Goal: Transaction & Acquisition: Obtain resource

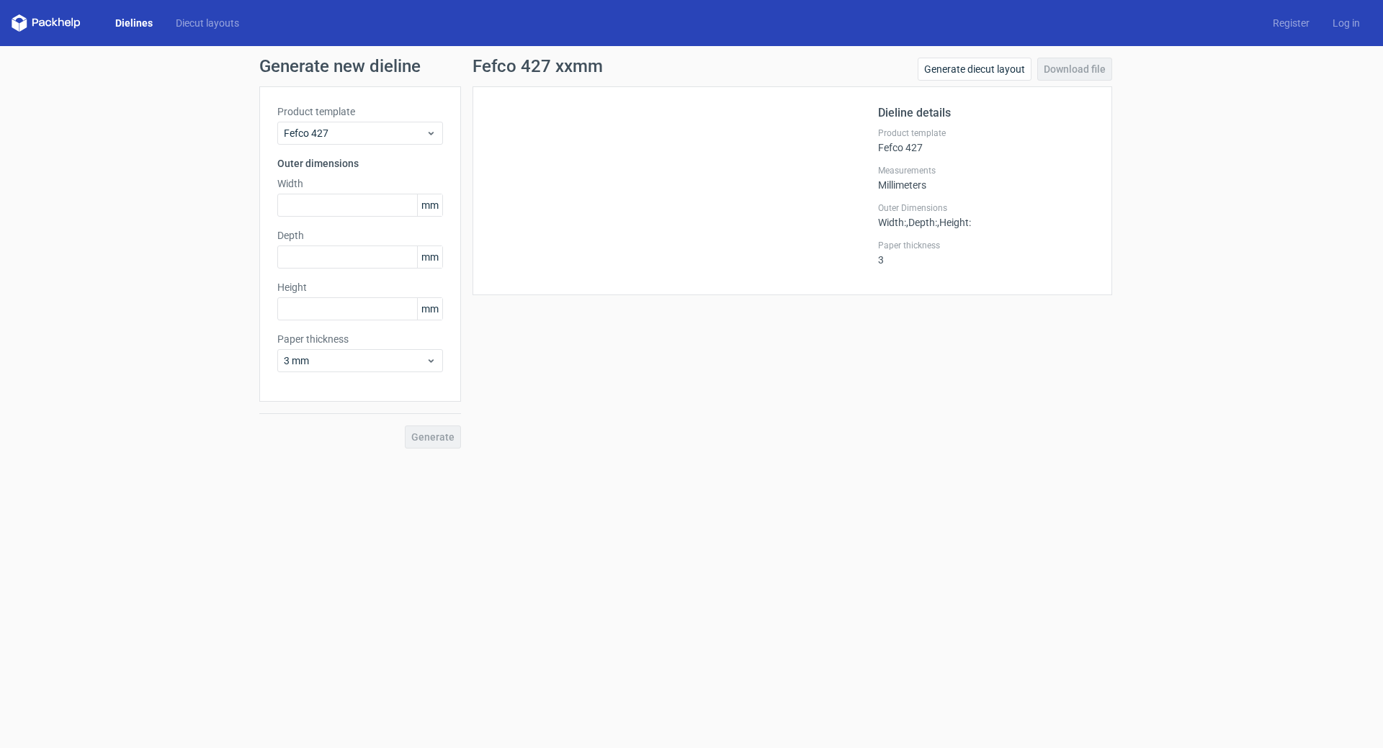
click at [131, 27] on link "Dielines" at bounding box center [134, 23] width 61 height 14
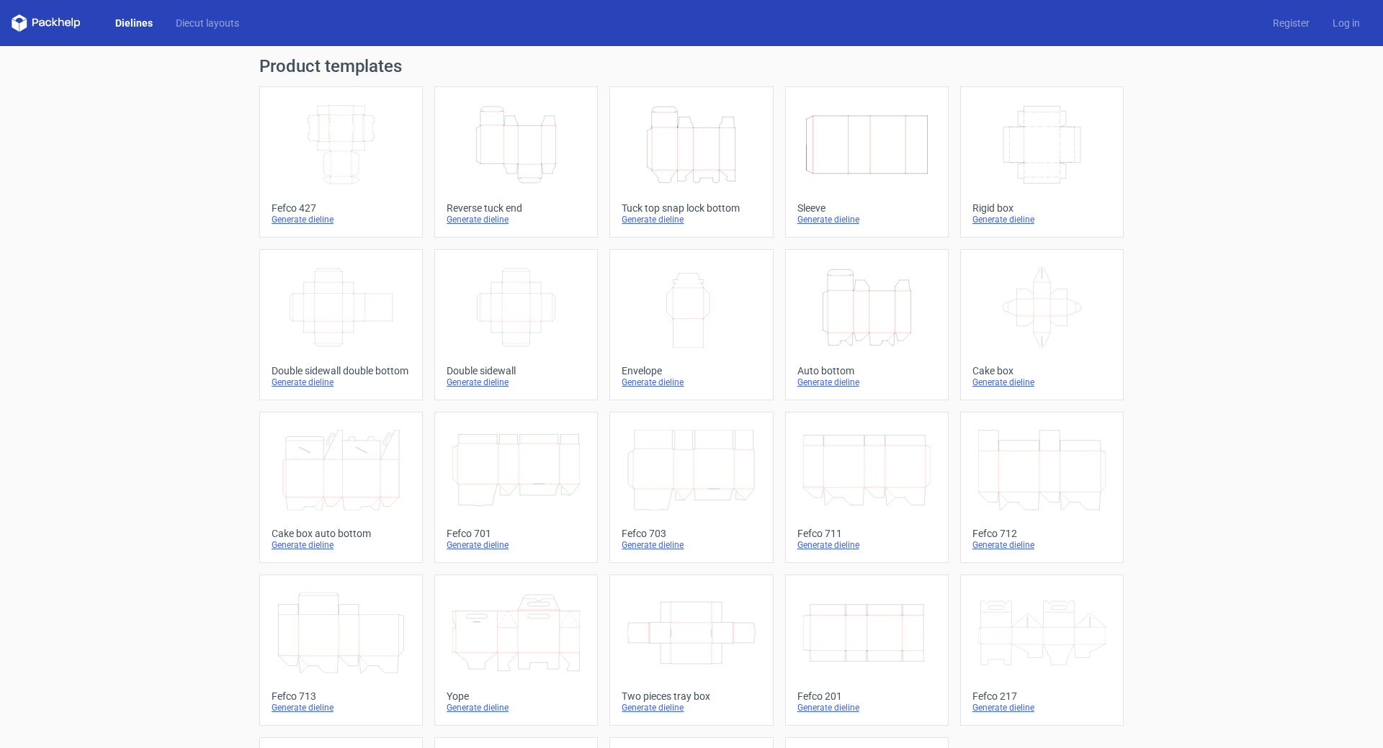
click at [288, 210] on div "Fefco 427" at bounding box center [341, 208] width 139 height 12
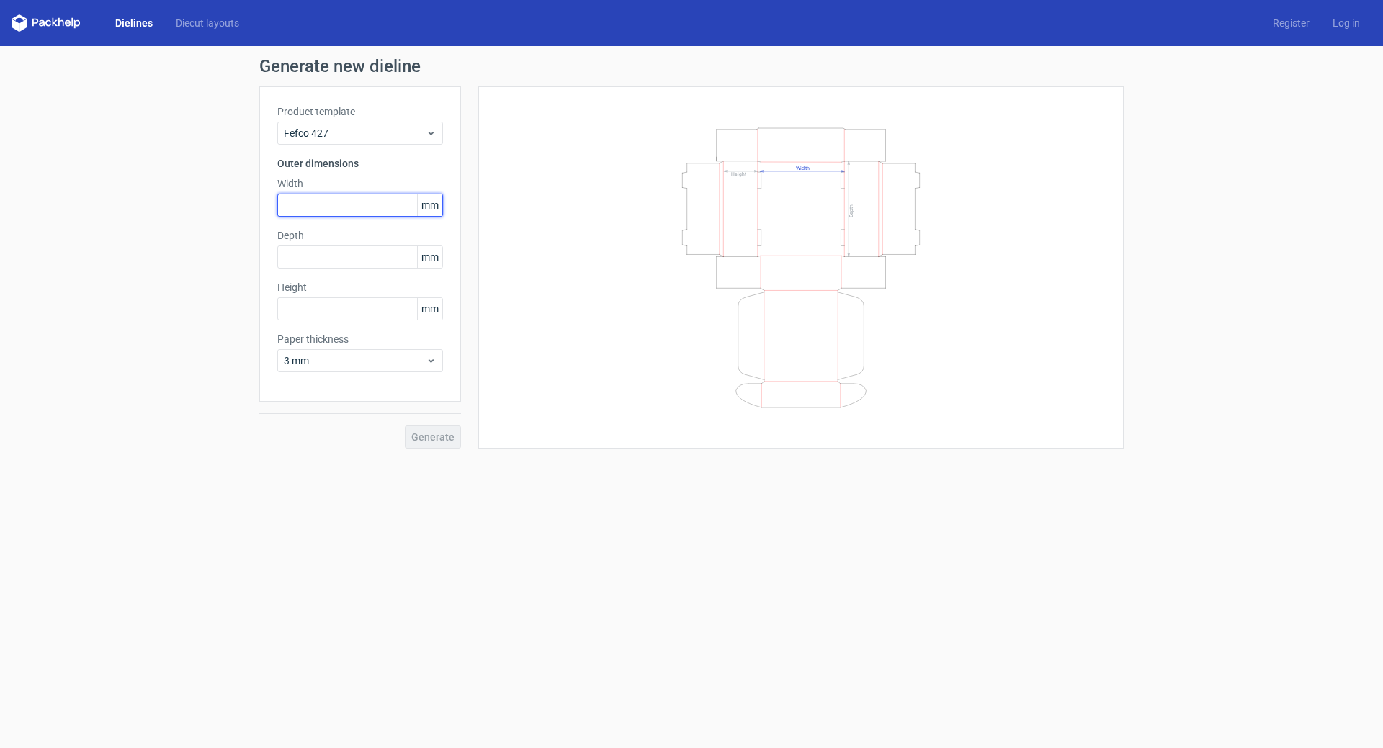
click at [299, 208] on input "text" at bounding box center [360, 205] width 166 height 23
type input "500"
click at [319, 264] on input "text" at bounding box center [360, 257] width 166 height 23
type input "370"
click at [314, 303] on input "text" at bounding box center [360, 308] width 166 height 23
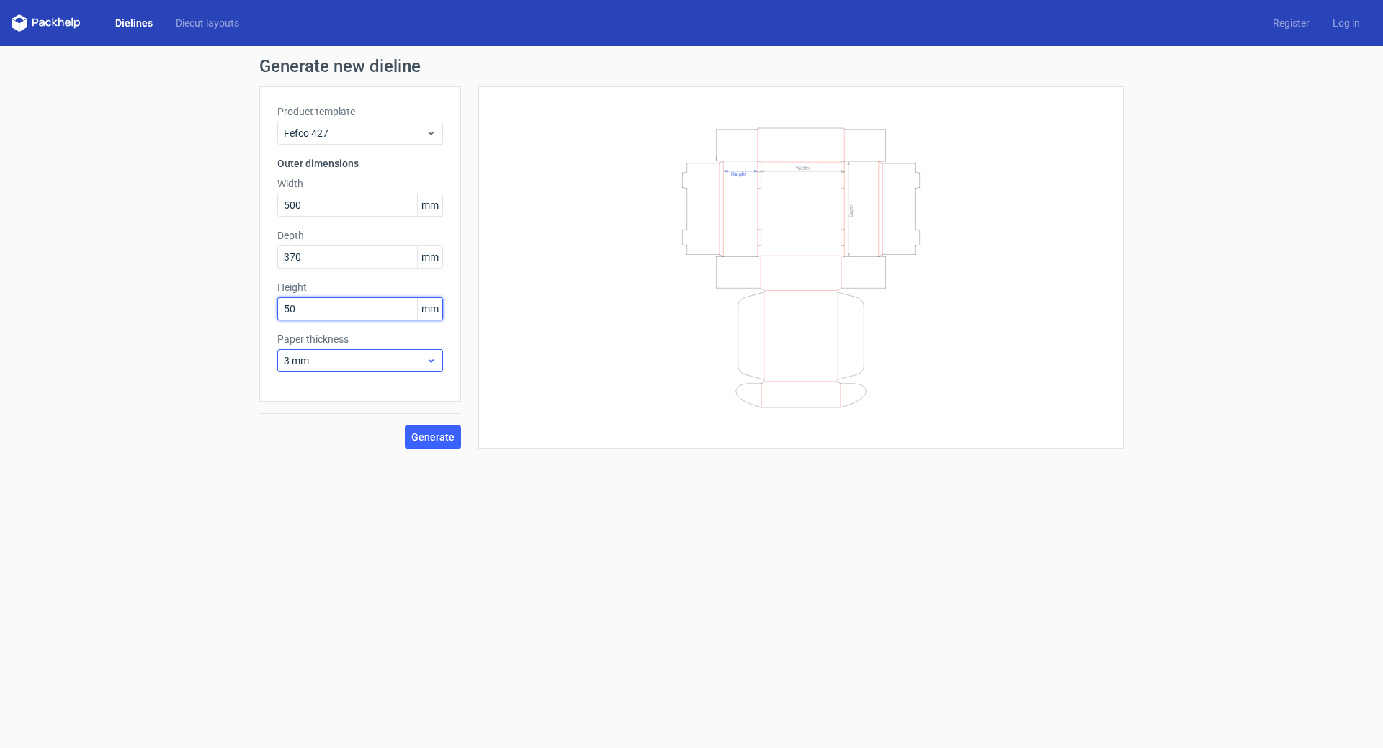
type input "50"
click at [384, 360] on span "3 mm" at bounding box center [355, 361] width 142 height 14
click at [339, 503] on div "4 mm" at bounding box center [360, 507] width 154 height 23
click at [358, 310] on input "50" at bounding box center [360, 308] width 166 height 23
click at [436, 437] on span "Generate" at bounding box center [432, 437] width 43 height 10
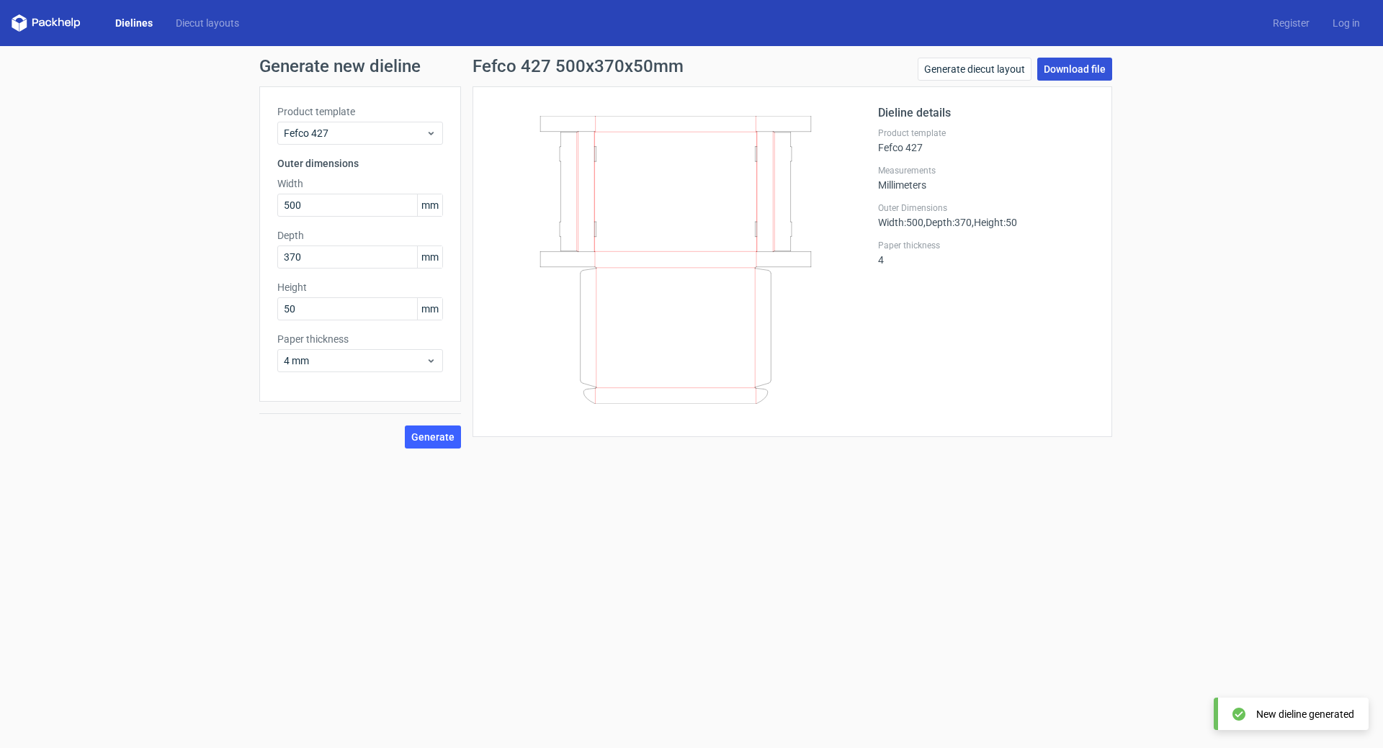
click at [1054, 70] on link "Download file" at bounding box center [1074, 69] width 75 height 23
click at [122, 21] on link "Dielines" at bounding box center [134, 23] width 61 height 14
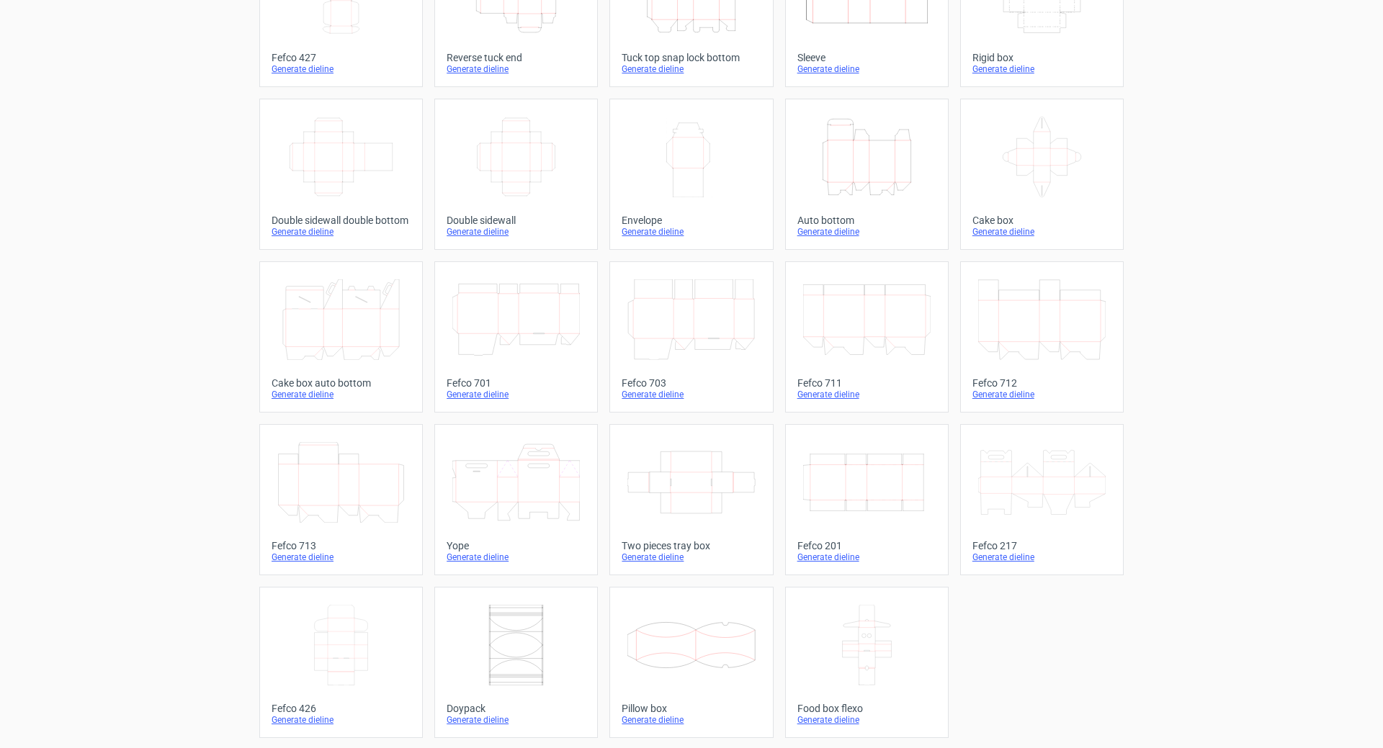
scroll to position [152, 0]
click at [363, 655] on icon at bounding box center [340, 644] width 127 height 81
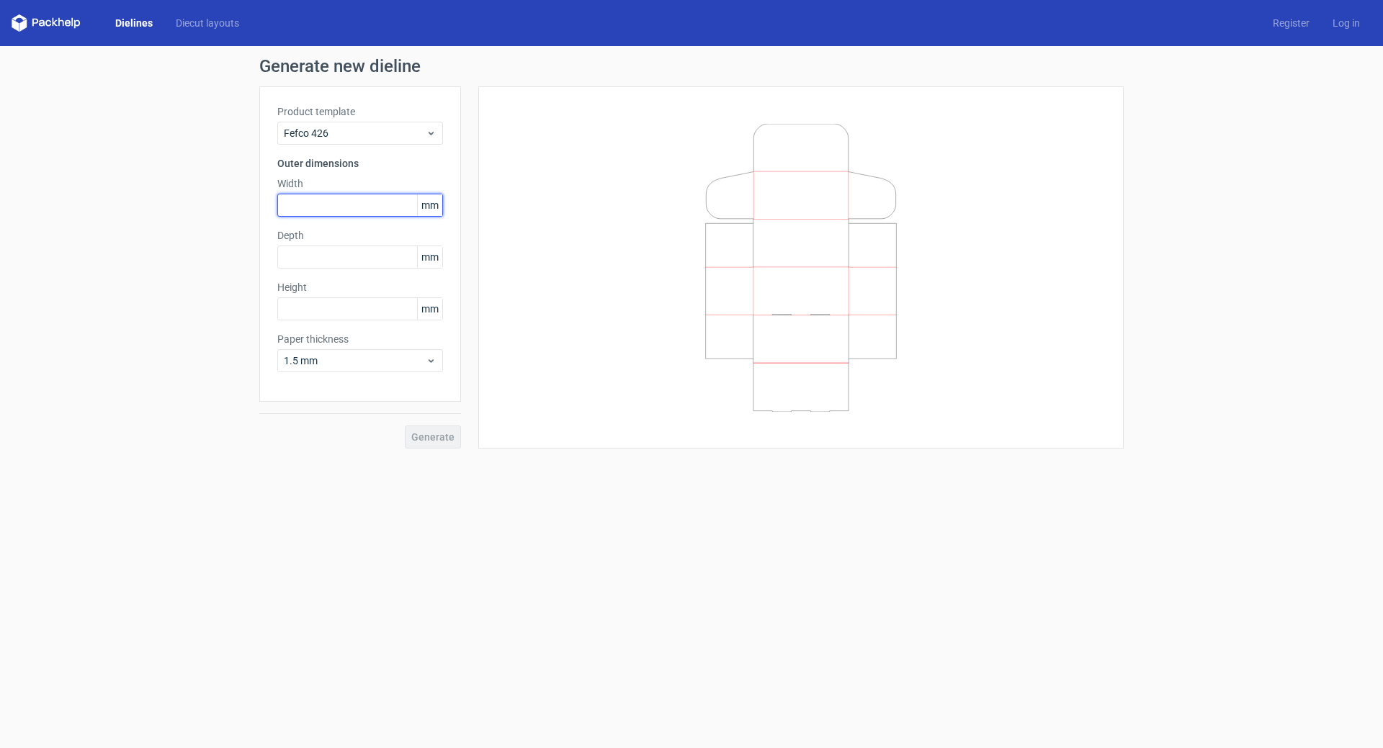
click at [331, 211] on input "text" at bounding box center [360, 205] width 166 height 23
type input "500"
click at [331, 254] on input "text" at bounding box center [360, 257] width 166 height 23
type input "370"
click at [308, 317] on input "text" at bounding box center [360, 308] width 166 height 23
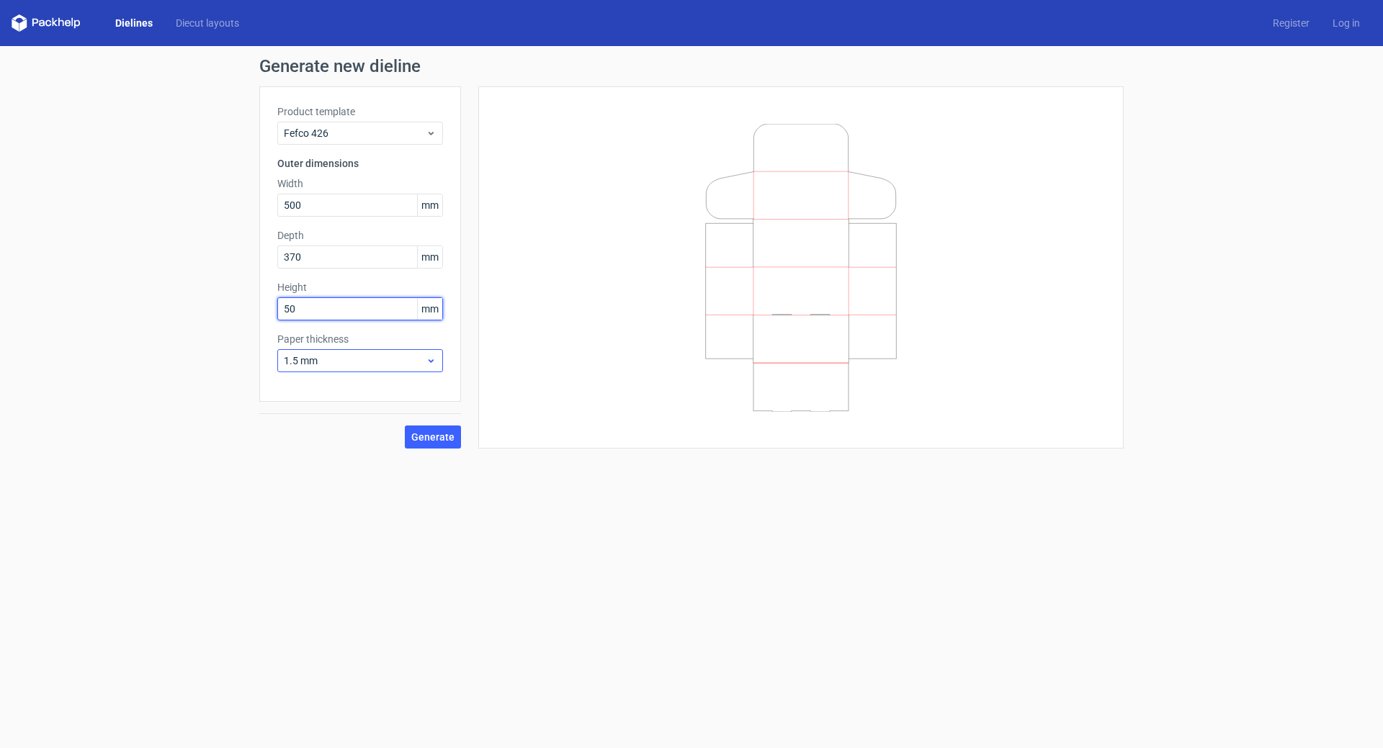
type input "50"
click at [399, 366] on span "1.5 mm" at bounding box center [355, 361] width 142 height 14
click at [339, 492] on div "3 mm" at bounding box center [360, 484] width 154 height 23
click at [429, 447] on button "Generate" at bounding box center [433, 437] width 56 height 23
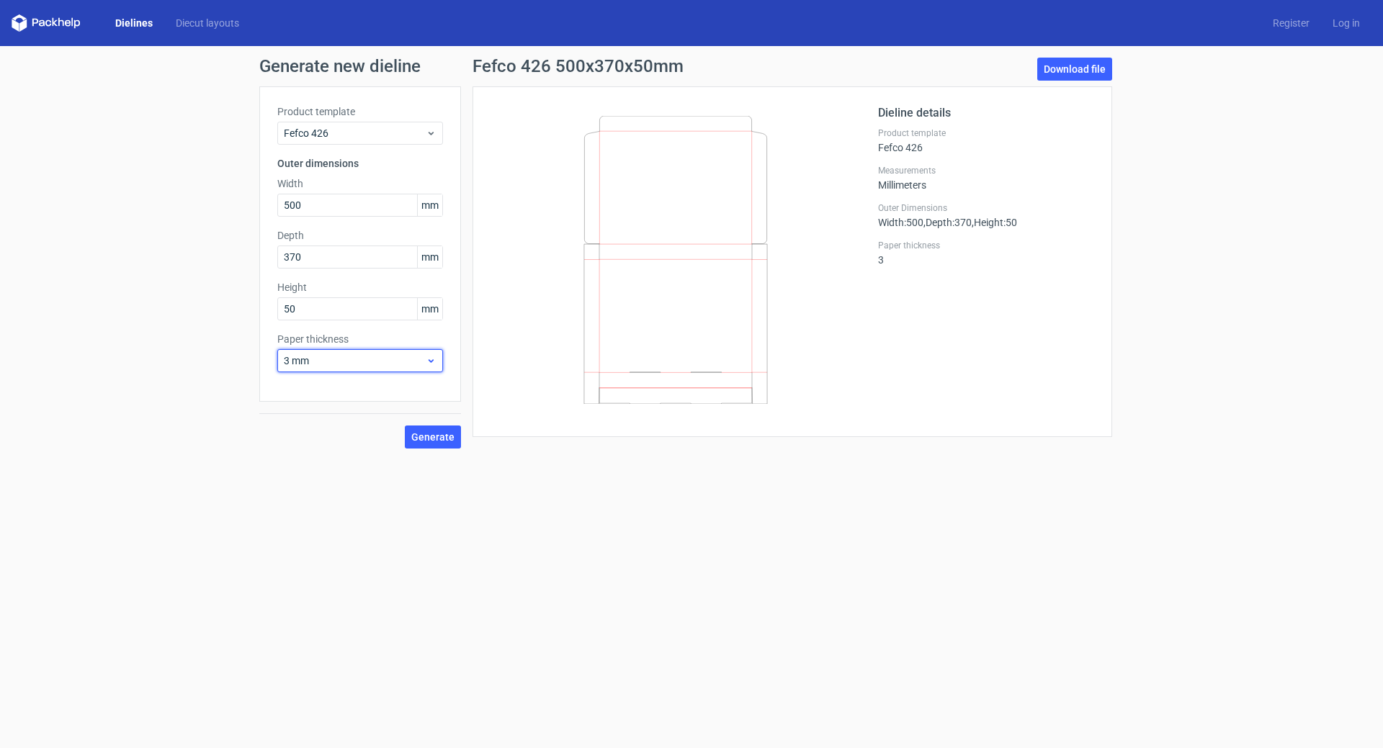
click at [310, 366] on span "3 mm" at bounding box center [355, 361] width 142 height 14
click at [308, 502] on div "4 mm" at bounding box center [360, 507] width 154 height 23
click at [442, 441] on span "Generate" at bounding box center [432, 437] width 43 height 10
click at [318, 262] on input "370" at bounding box center [360, 257] width 166 height 23
click at [313, 305] on input "50" at bounding box center [360, 308] width 166 height 23
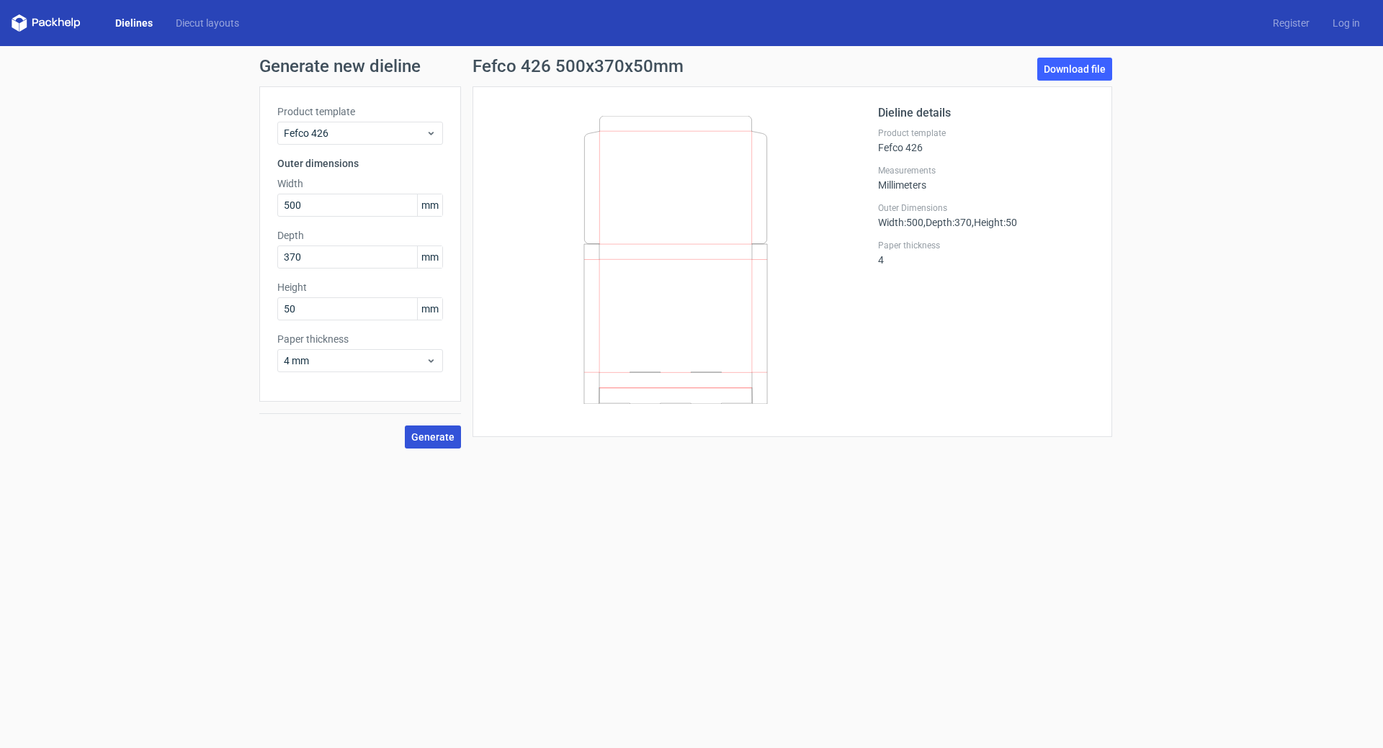
click at [434, 434] on span "Generate" at bounding box center [432, 437] width 43 height 10
click at [1085, 73] on link "Download file" at bounding box center [1074, 69] width 75 height 23
